Goal: Information Seeking & Learning: Learn about a topic

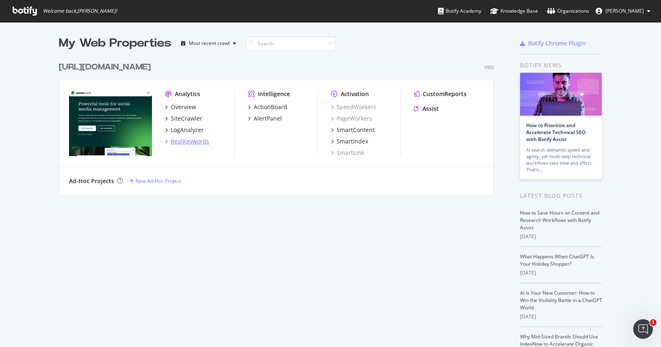
click at [190, 142] on div "RealKeywords" at bounding box center [190, 141] width 38 height 8
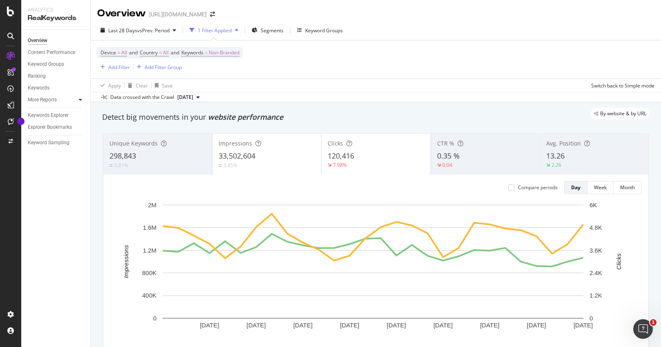
click at [78, 100] on div at bounding box center [80, 100] width 8 height 8
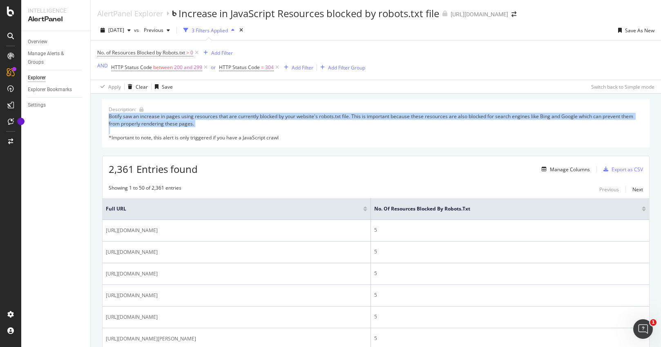
drag, startPoint x: 207, startPoint y: 132, endPoint x: 108, endPoint y: 115, distance: 100.3
click at [108, 115] on div "Description: Botify saw an increase in pages using resources that are currently…" at bounding box center [376, 123] width 548 height 48
click at [248, 126] on div "Botify saw an increase in pages using resources that are currently blocked by y…" at bounding box center [376, 127] width 535 height 28
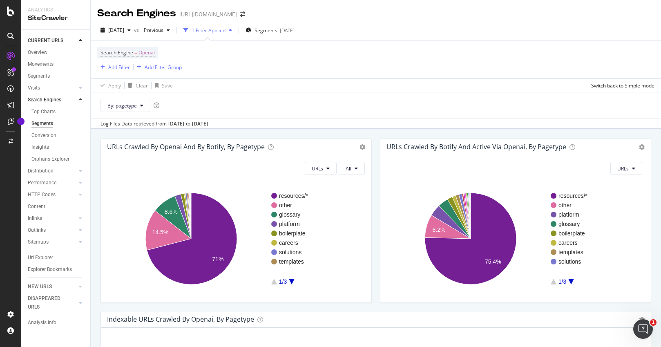
click at [285, 112] on div "By: pagetype" at bounding box center [376, 105] width 570 height 27
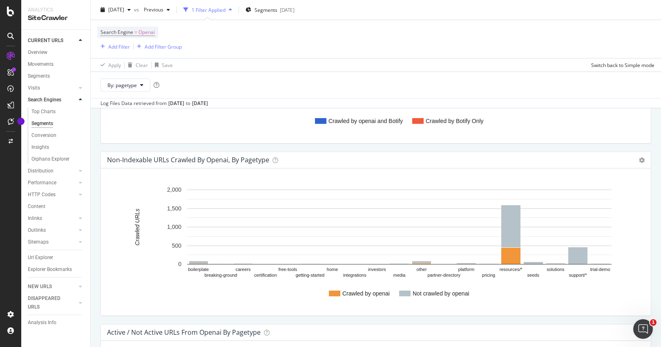
scroll to position [238, 0]
